Goal: Information Seeking & Learning: Understand process/instructions

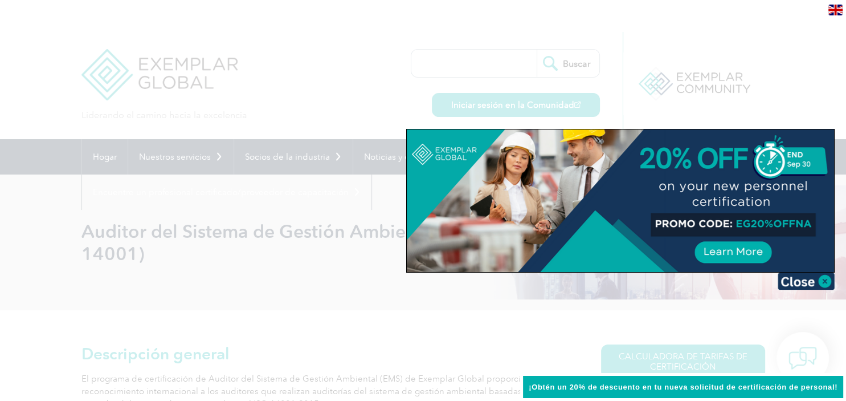
click at [799, 92] on div at bounding box center [423, 200] width 846 height 401
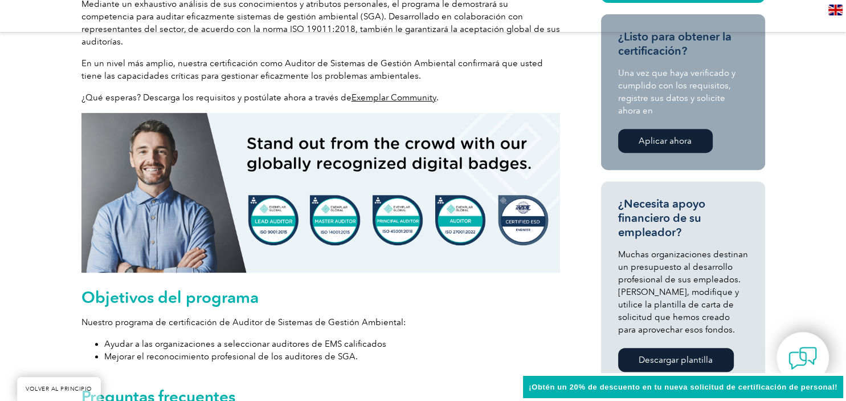
scroll to position [661, 0]
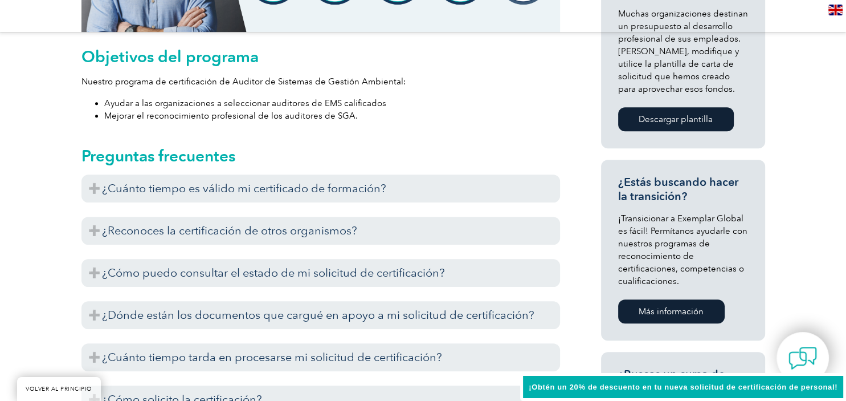
click at [435, 202] on div "Exemplar Global reconoce la capacitación realizada con proveedores que han esta…" at bounding box center [320, 205] width 479 height 6
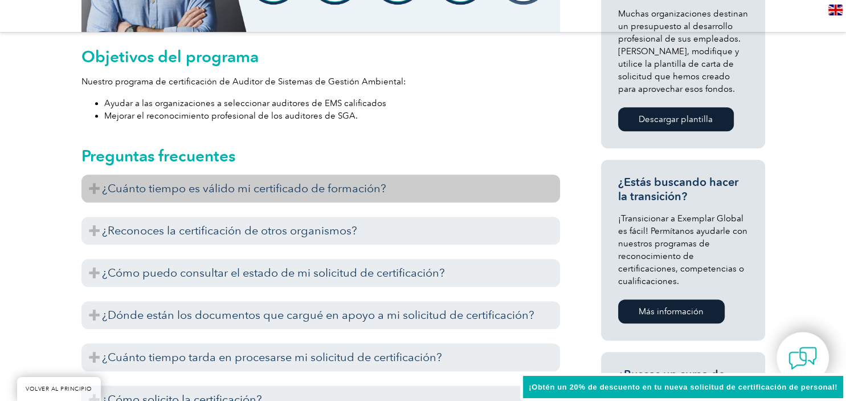
click at [434, 183] on h3 "¿Cuánto tiempo es válido mi certificado de formación?" at bounding box center [320, 188] width 479 height 28
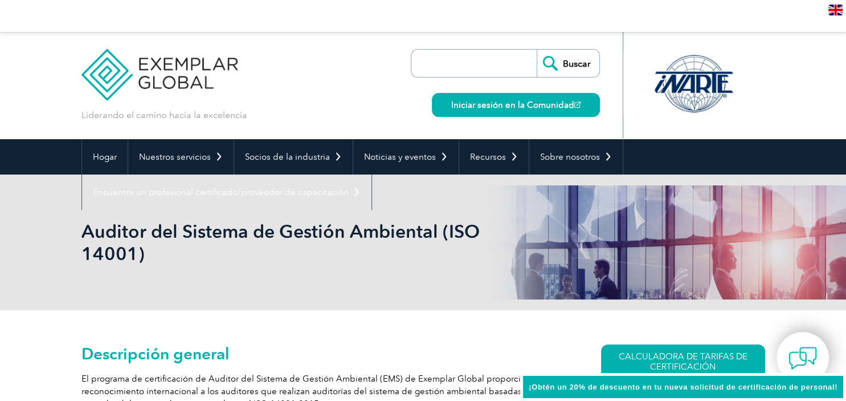
scroll to position [180, 0]
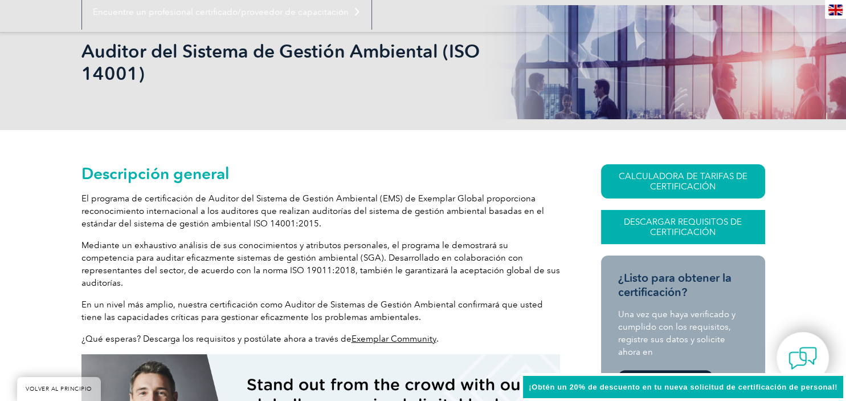
click at [678, 221] on font "Descargar requisitos de certificación" at bounding box center [683, 226] width 118 height 21
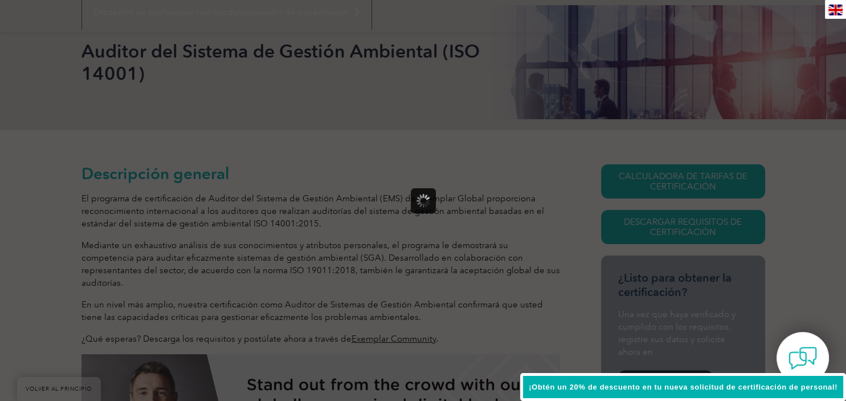
scroll to position [0, 0]
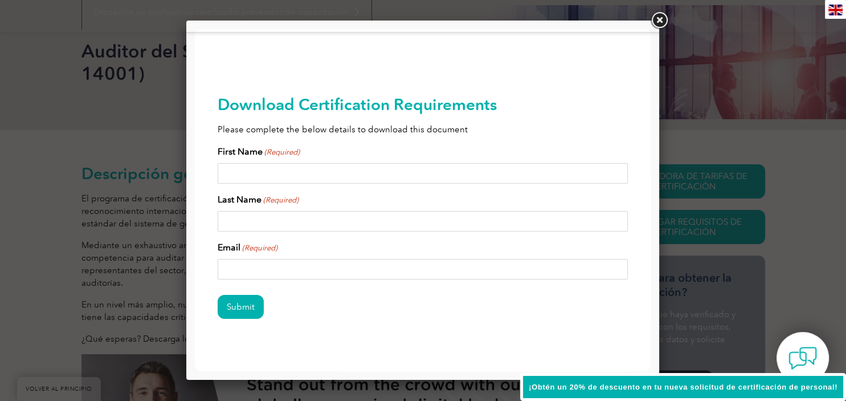
type input "Entregar"
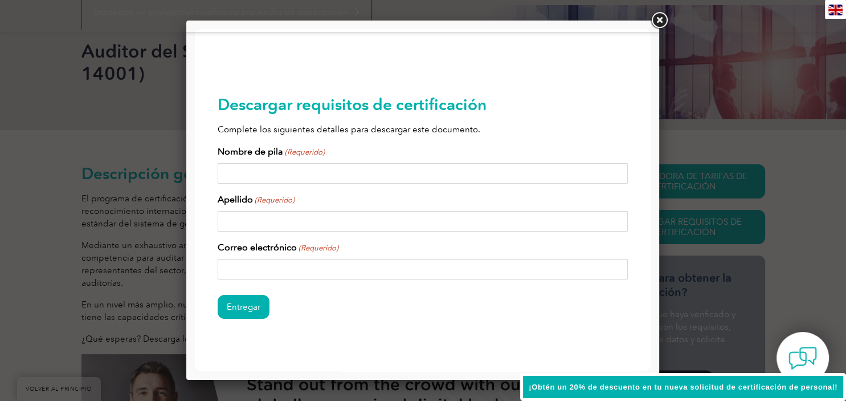
click at [698, 57] on div at bounding box center [423, 200] width 846 height 401
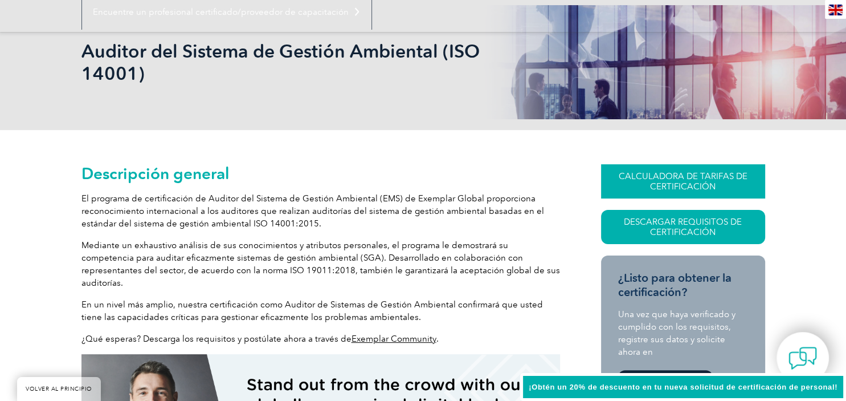
click at [662, 181] on font "CALCULADORA DE TARIFAS DE CERTIFICACIÓN" at bounding box center [683, 181] width 129 height 21
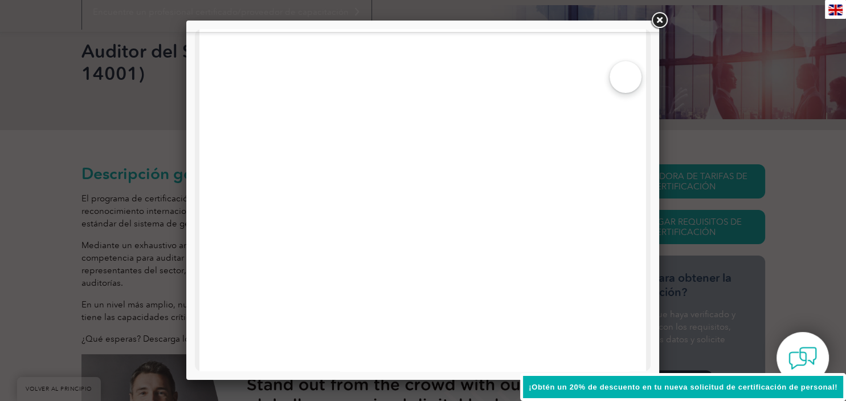
click at [718, 108] on div at bounding box center [423, 200] width 846 height 401
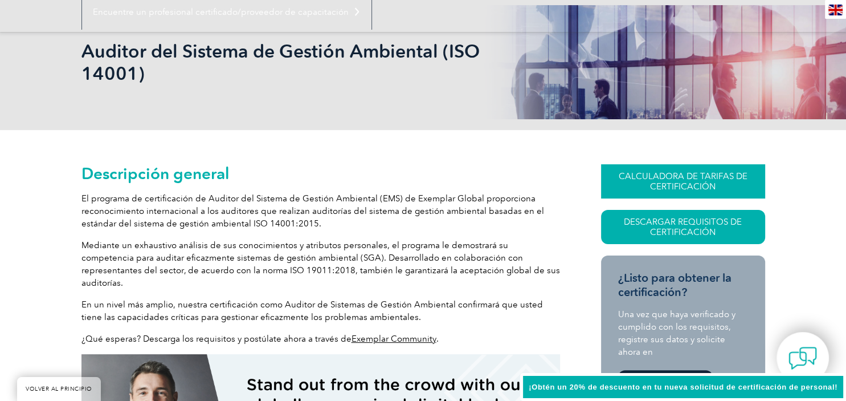
click at [657, 179] on font "CALCULADORA DE TARIFAS DE CERTIFICACIÓN" at bounding box center [683, 181] width 129 height 21
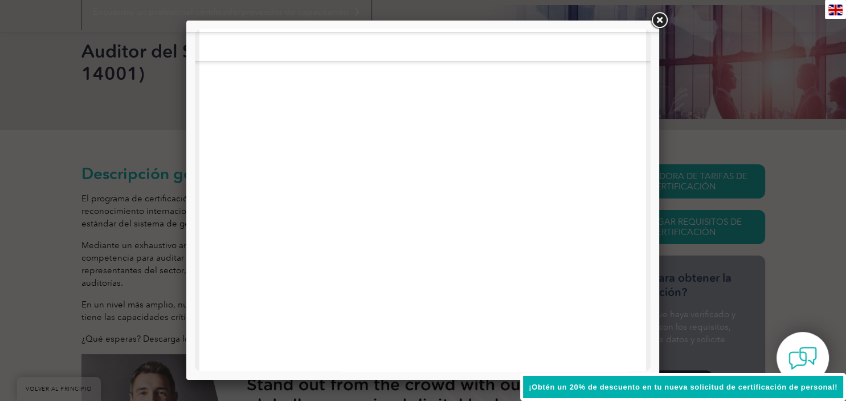
scroll to position [361, 0]
click at [666, 101] on div at bounding box center [423, 200] width 846 height 401
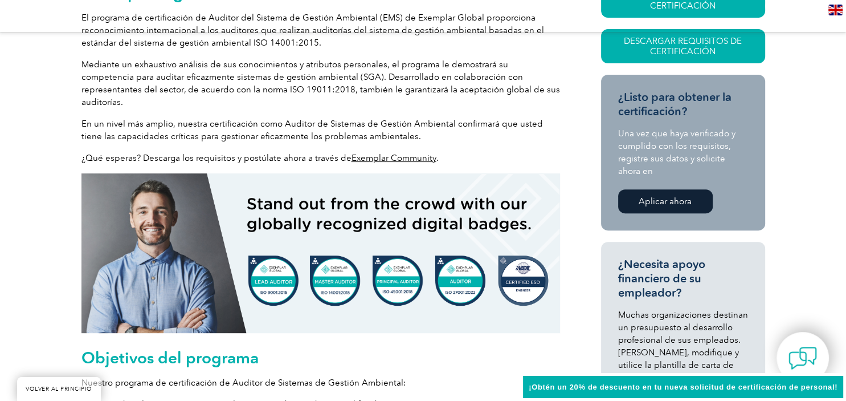
scroll to position [0, 0]
